Goal: Information Seeking & Learning: Stay updated

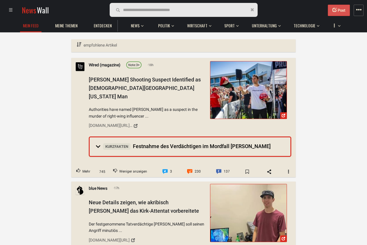
scroll to position [70, 0]
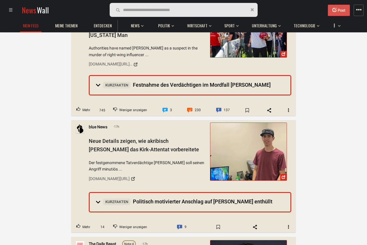
scroll to position [70, 0]
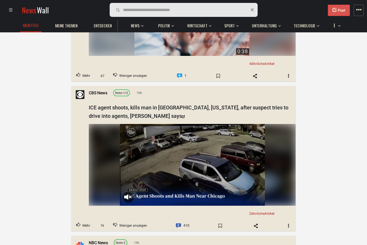
scroll to position [3207, 0]
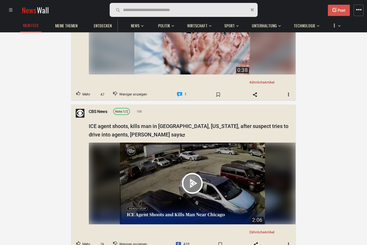
click at [127, 10] on input "text" at bounding box center [156, 10] width 67 height 6
type input "***"
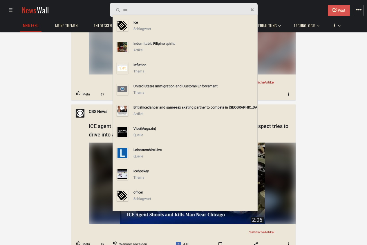
click at [143, 23] on div "Ice" at bounding box center [195, 22] width 122 height 6
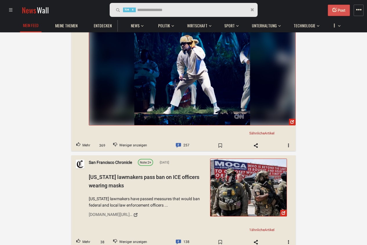
scroll to position [244, 0]
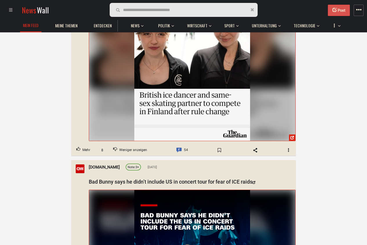
click at [145, 10] on input "text" at bounding box center [156, 10] width 67 height 6
type input "******"
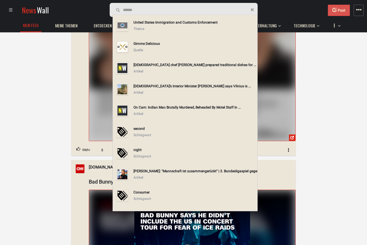
click at [170, 28] on div "Thema" at bounding box center [195, 29] width 122 height 6
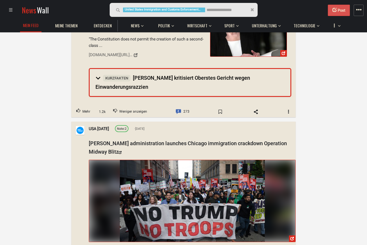
scroll to position [558, 0]
